Goal: Task Accomplishment & Management: Manage account settings

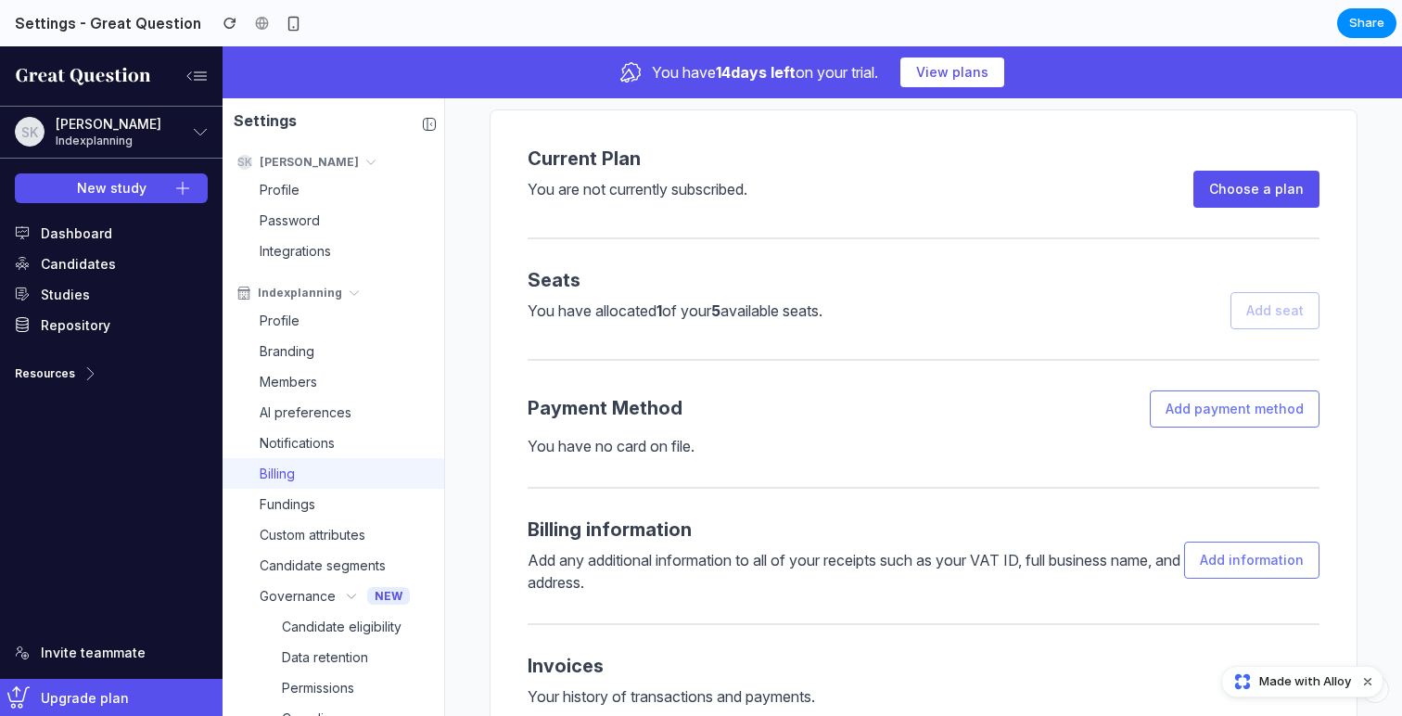
scroll to position [52, 0]
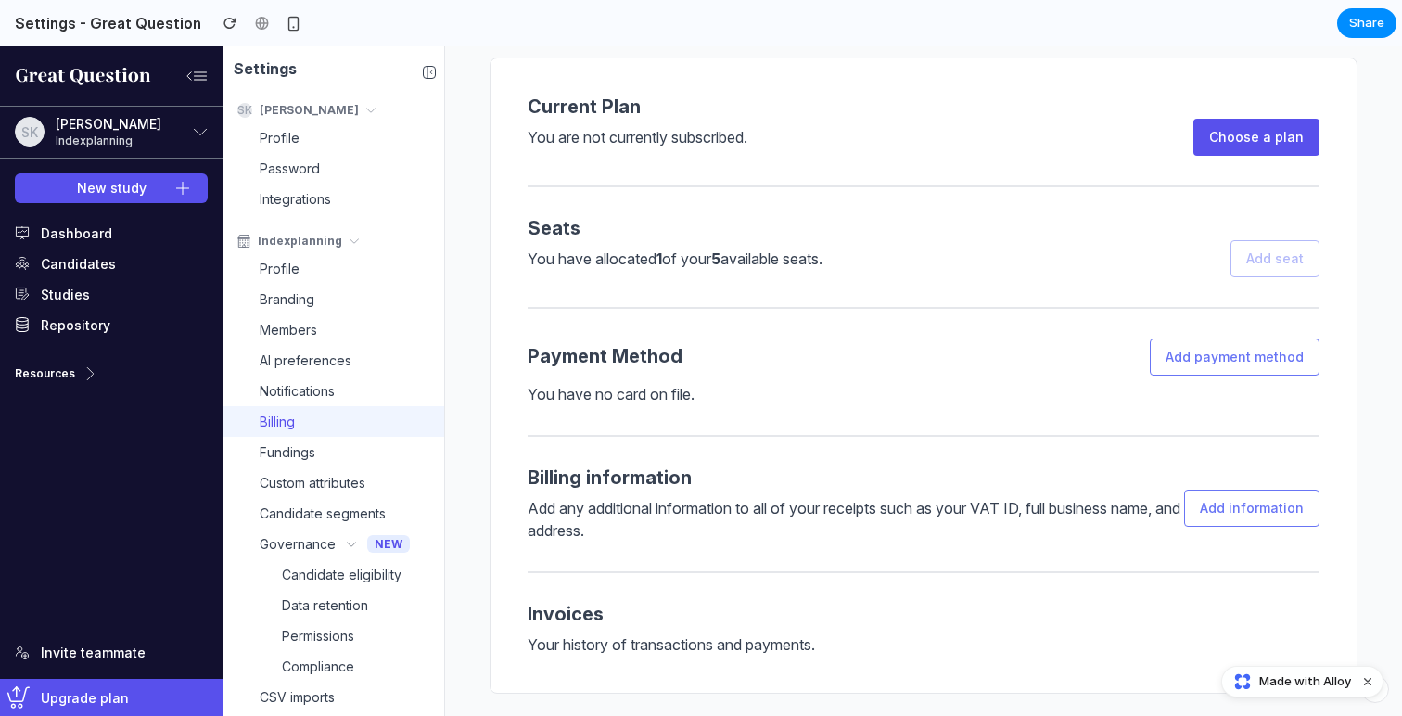
click at [791, 475] on h3 "Billing information" at bounding box center [924, 477] width 792 height 23
click at [307, 491] on span "Custom attributes" at bounding box center [313, 482] width 106 height 19
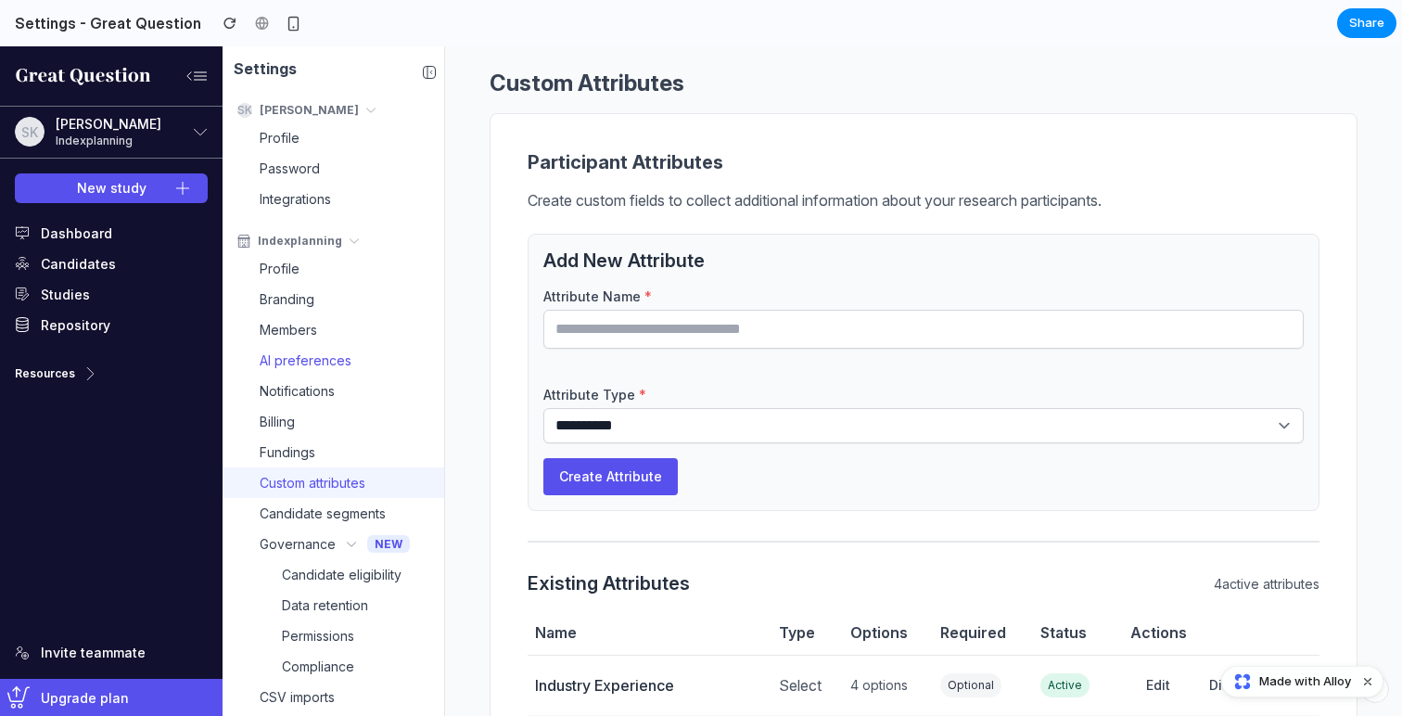
click at [288, 351] on span "AI preferences" at bounding box center [306, 359] width 92 height 19
select select "******"
select select "********"
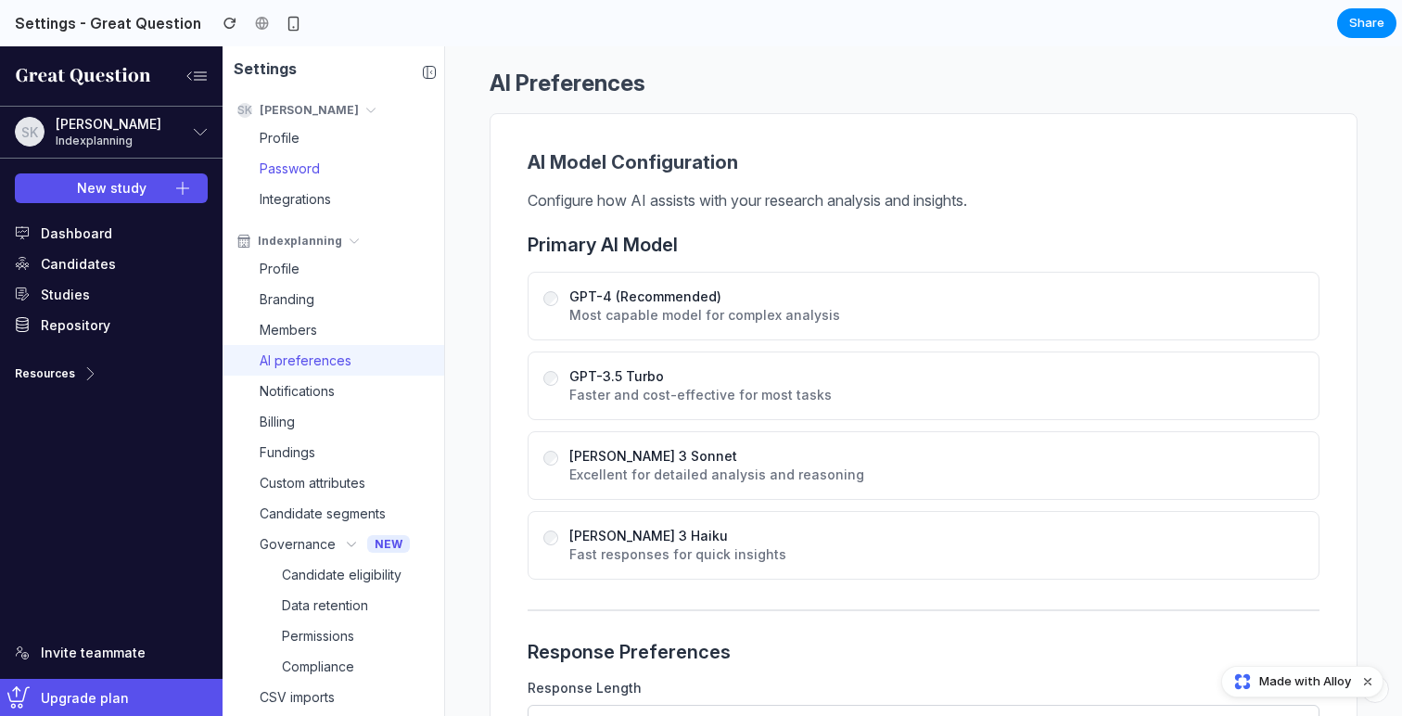
click at [286, 178] on link "Password" at bounding box center [334, 168] width 222 height 31
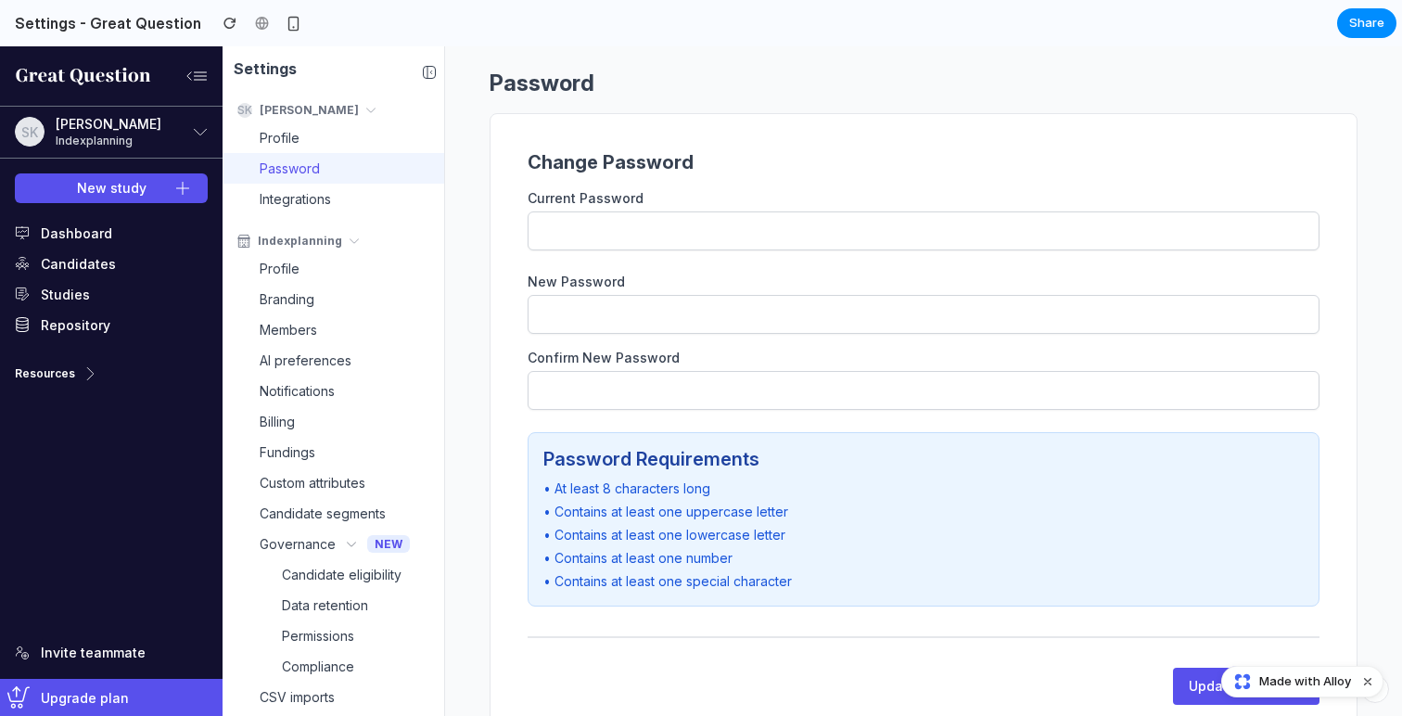
click at [282, 121] on button "[PERSON_NAME]" at bounding box center [334, 110] width 222 height 24
click at [280, 139] on span "Profile" at bounding box center [280, 137] width 40 height 19
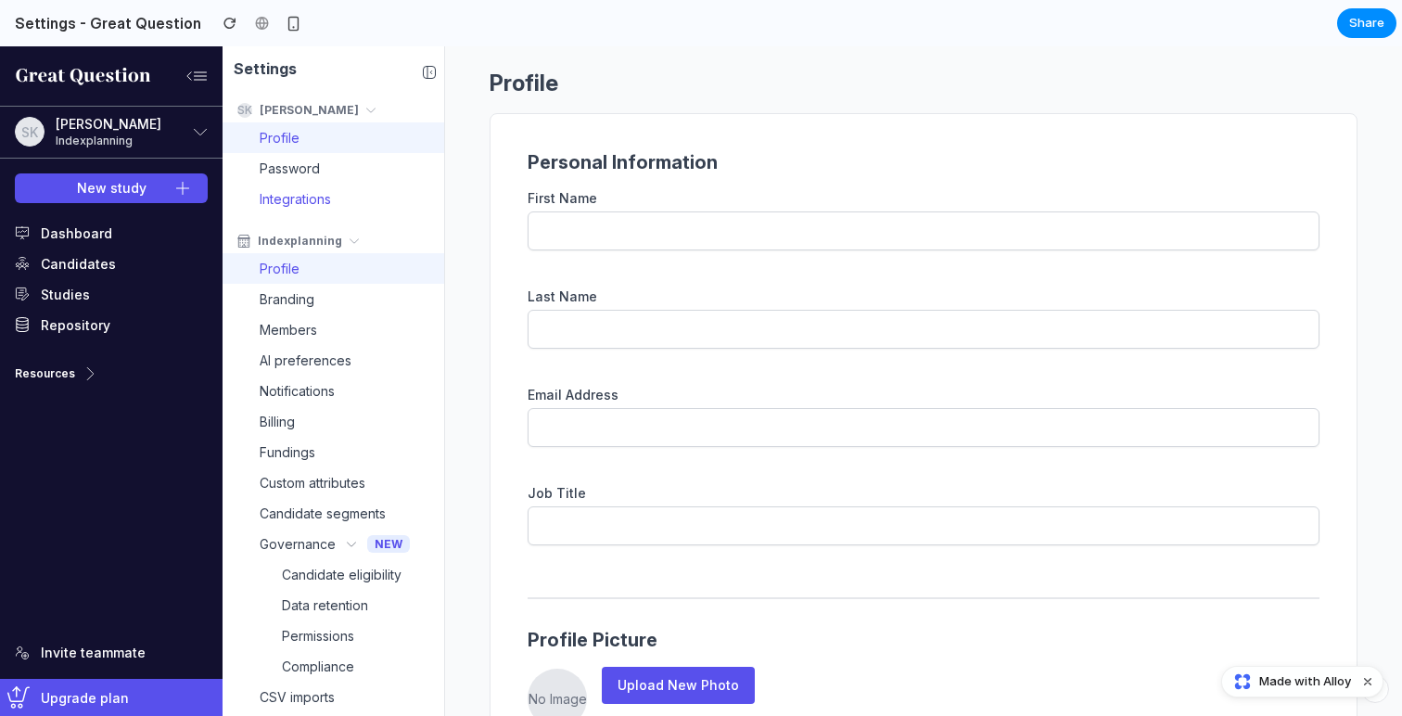
click at [286, 199] on span "Integrations" at bounding box center [295, 198] width 71 height 19
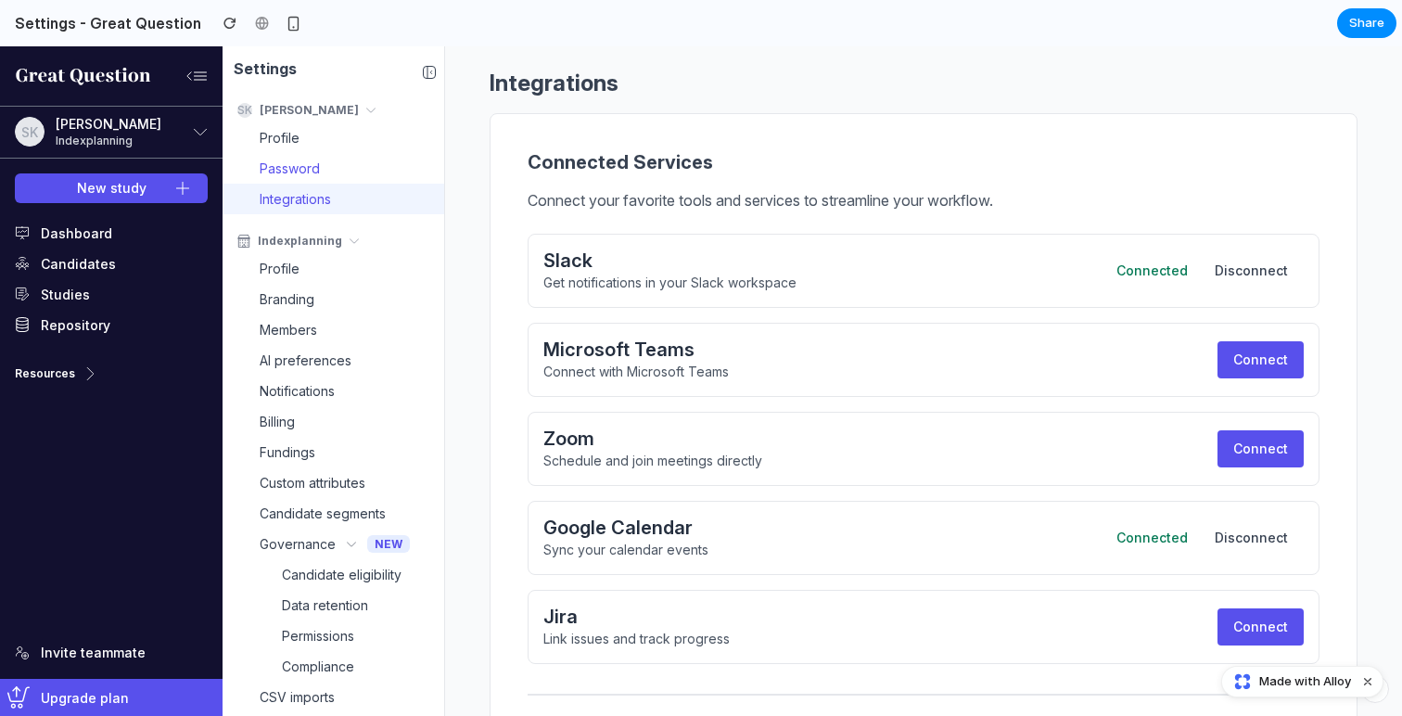
click at [286, 168] on span "Password" at bounding box center [290, 168] width 60 height 19
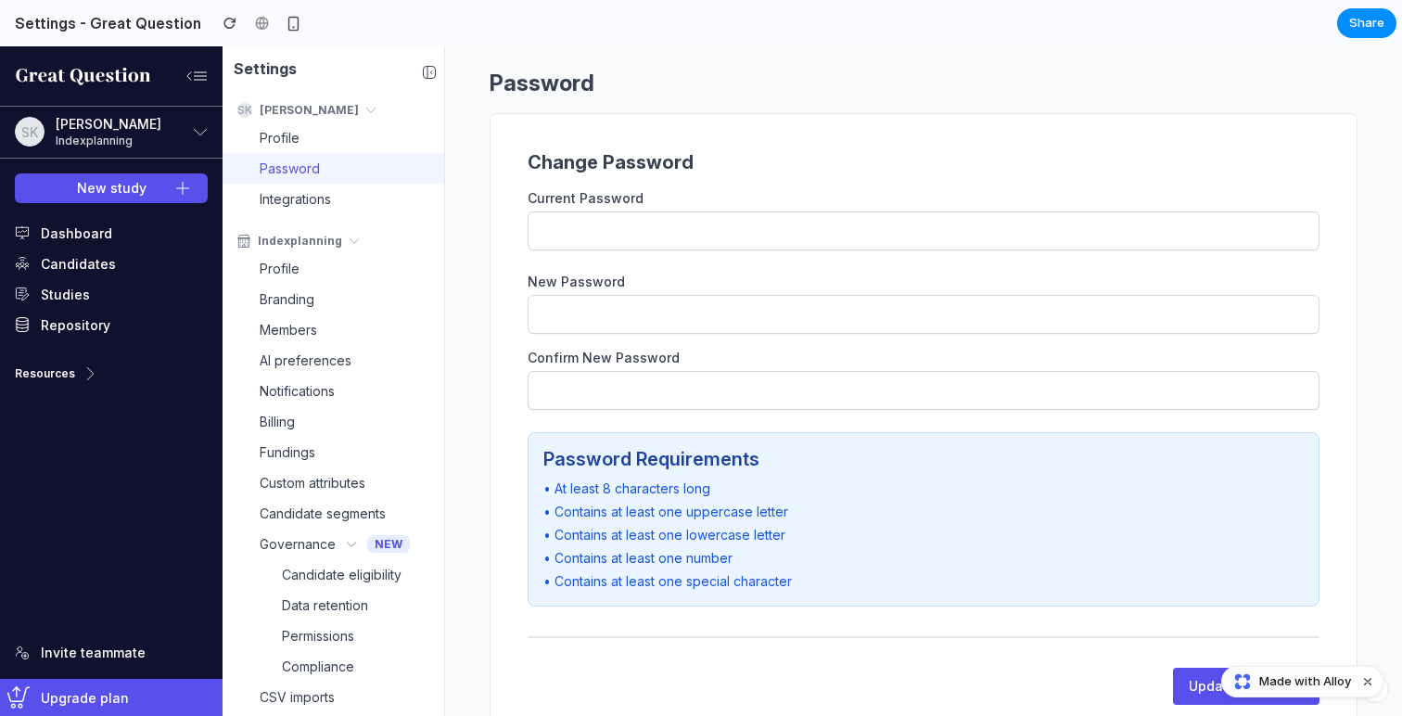
click at [1326, 682] on span "Made with Alloy" at bounding box center [1305, 681] width 92 height 19
